Goal: Task Accomplishment & Management: Use online tool/utility

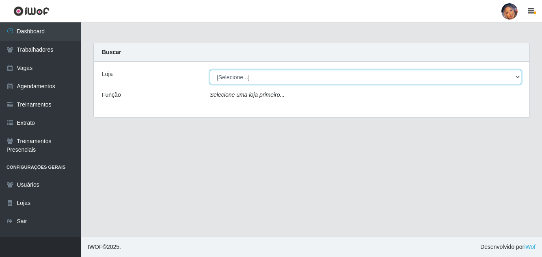
click at [275, 76] on select "[Selecione...] Supermercado Preço Bom" at bounding box center [365, 77] width 311 height 14
select select "169"
click at [210, 70] on select "[Selecione...] Supermercado Preço Bom" at bounding box center [365, 77] width 311 height 14
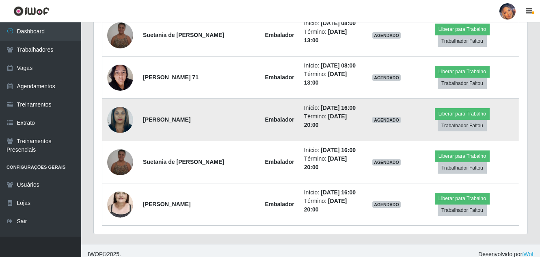
scroll to position [391, 0]
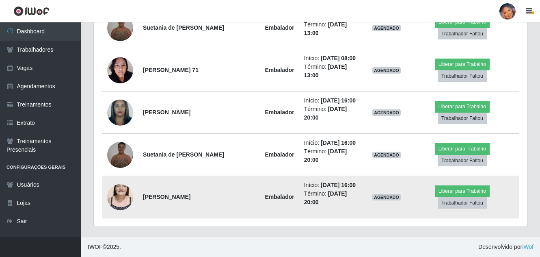
click at [119, 186] on img at bounding box center [120, 197] width 26 height 46
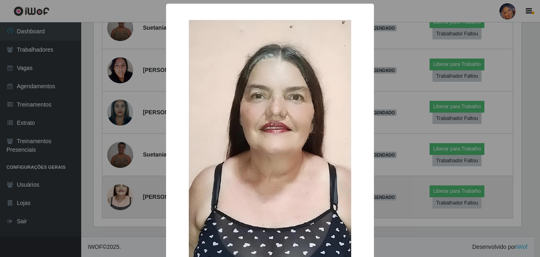
scroll to position [169, 430]
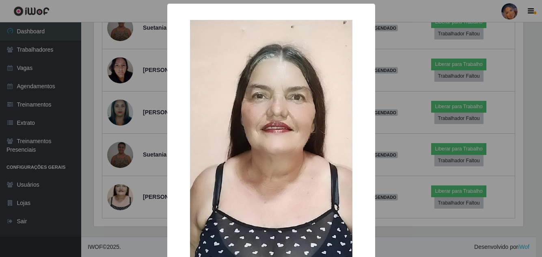
click at [97, 120] on div "× OK Cancel" at bounding box center [271, 128] width 542 height 257
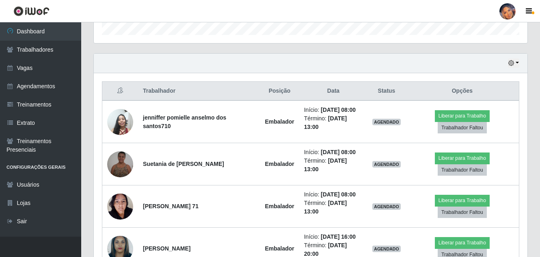
scroll to position [229, 0]
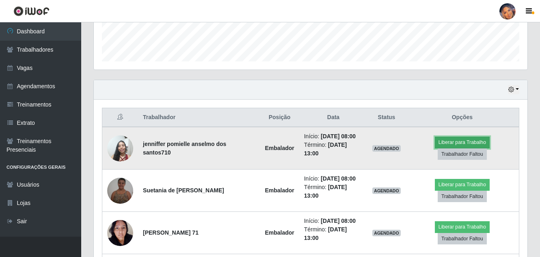
click at [452, 141] on button "Liberar para Trabalho" at bounding box center [462, 141] width 55 height 11
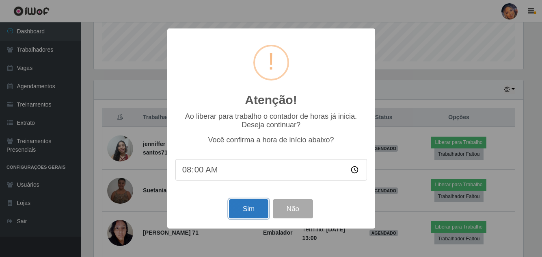
click at [251, 212] on button "Sim" at bounding box center [248, 208] width 39 height 19
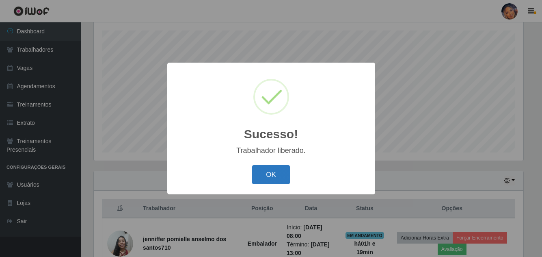
click at [270, 177] on button "OK" at bounding box center [271, 174] width 38 height 19
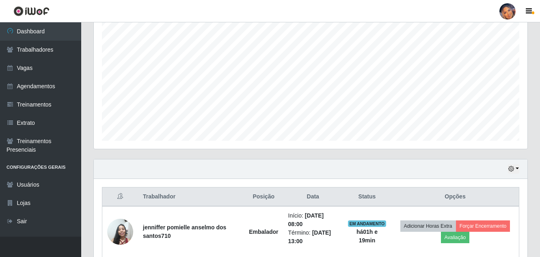
scroll to position [260, 0]
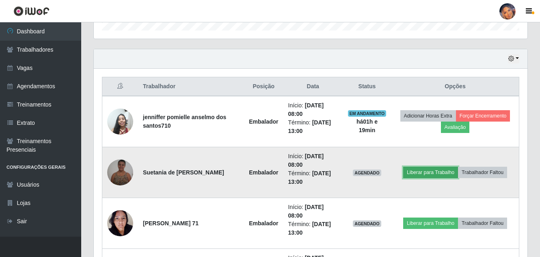
click at [438, 169] on button "Liberar para Trabalho" at bounding box center [430, 171] width 55 height 11
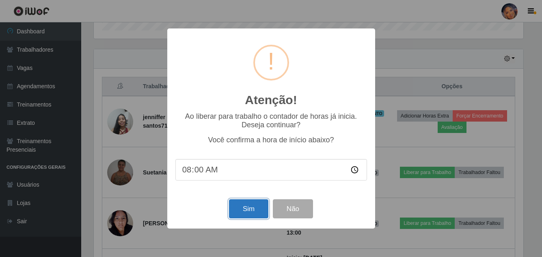
click at [251, 205] on button "Sim" at bounding box center [248, 208] width 39 height 19
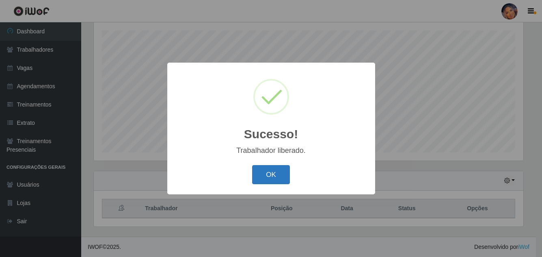
click at [279, 175] on button "OK" at bounding box center [271, 174] width 38 height 19
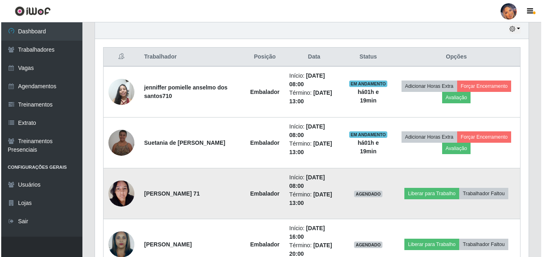
scroll to position [341, 0]
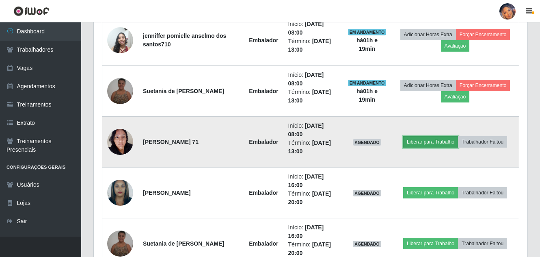
click at [425, 141] on button "Liberar para Trabalho" at bounding box center [430, 141] width 55 height 11
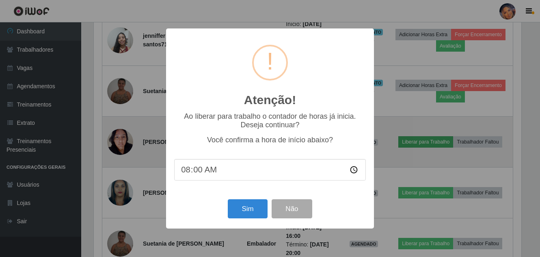
scroll to position [169, 430]
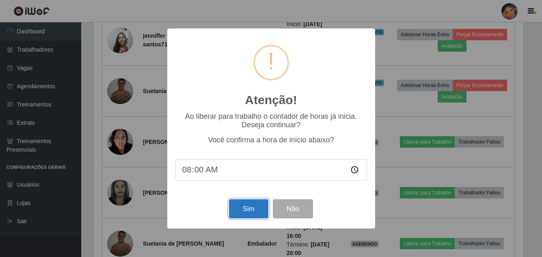
click at [254, 209] on button "Sim" at bounding box center [248, 208] width 39 height 19
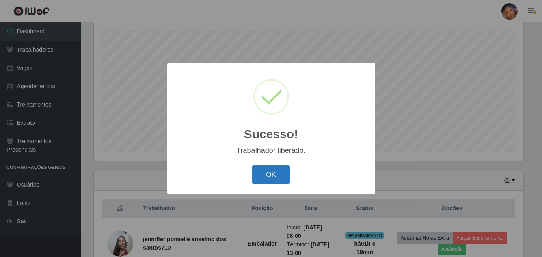
click at [268, 176] on button "OK" at bounding box center [271, 174] width 38 height 19
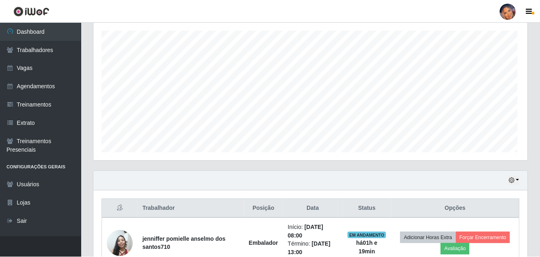
scroll to position [0, 0]
